Goal: Check status: Check status

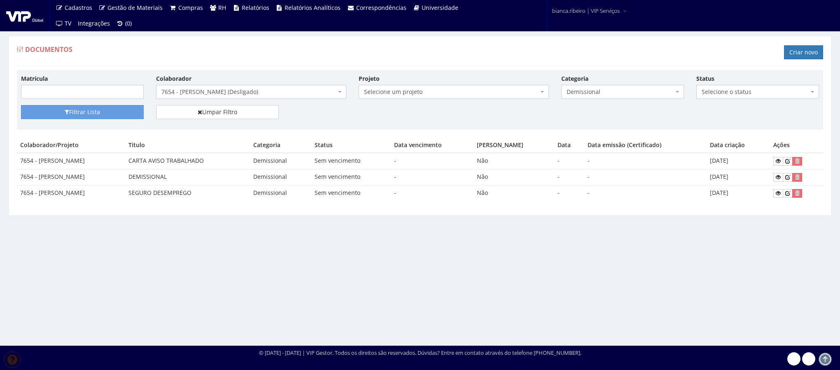
click at [316, 92] on span "7654 - [PERSON_NAME] (Desligado)" at bounding box center [248, 92] width 175 height 8
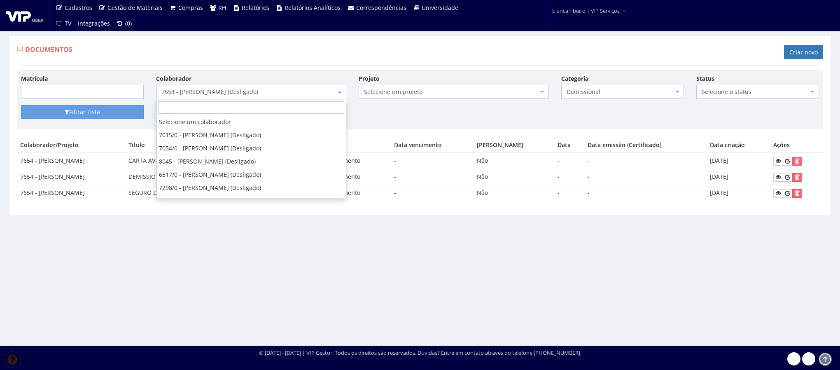
scroll to position [4291, 0]
click at [284, 107] on input "search" at bounding box center [251, 107] width 186 height 12
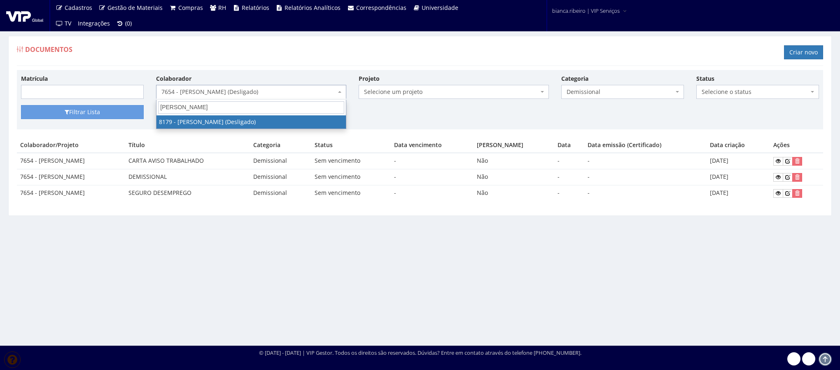
scroll to position [0, 0]
type input "[PERSON_NAME]"
select select "4030"
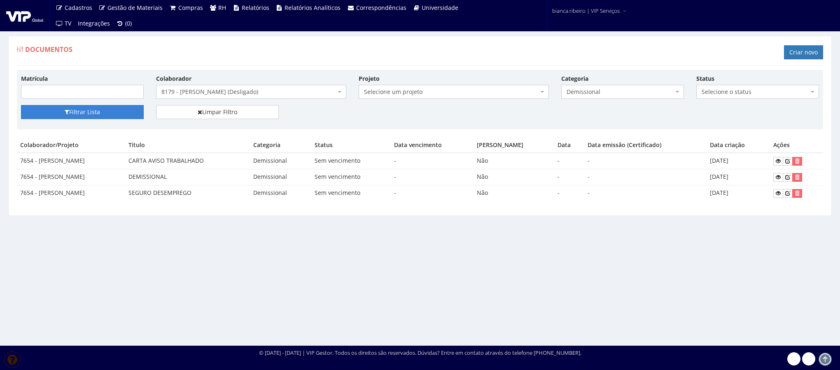
click at [101, 112] on button "Filtrar Lista" at bounding box center [82, 112] width 123 height 14
